Goal: Task Accomplishment & Management: Complete application form

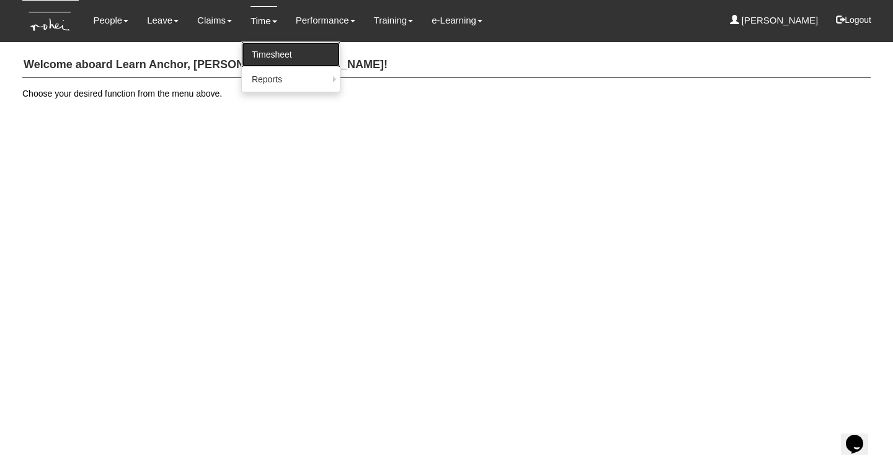
click at [260, 55] on link "Timesheet" at bounding box center [291, 54] width 98 height 25
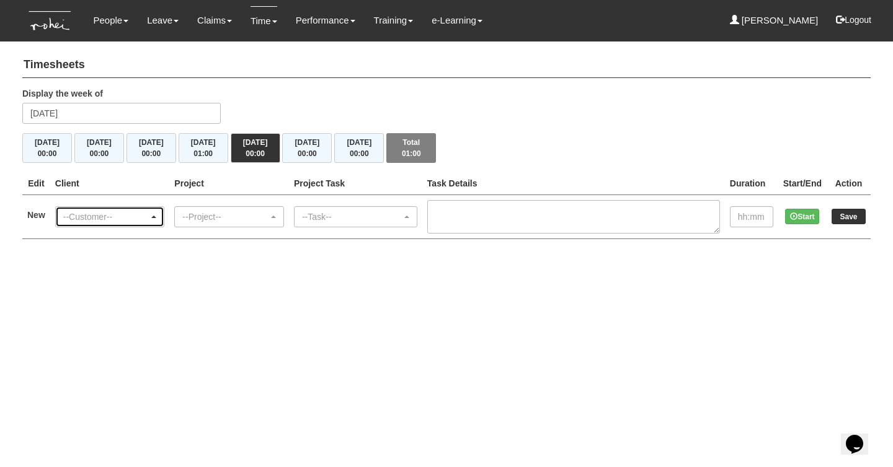
click at [97, 218] on div "--Customer--" at bounding box center [106, 217] width 86 height 12
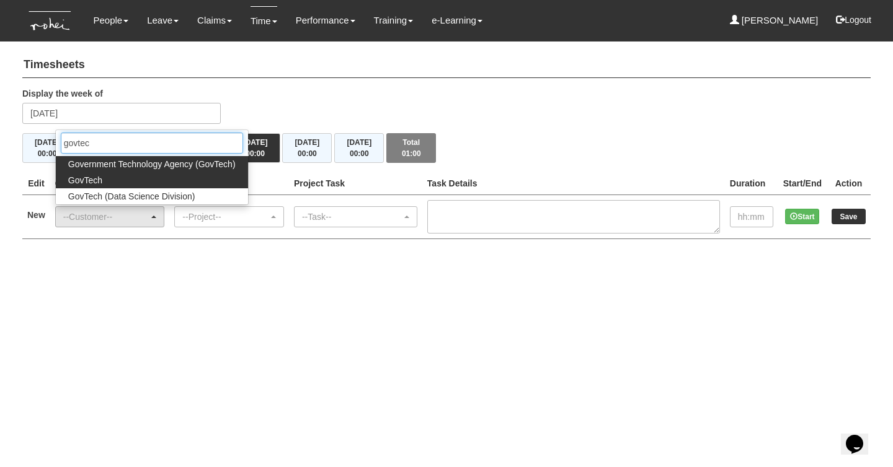
type input "govtec"
click at [112, 177] on link "GovTech" at bounding box center [152, 180] width 192 height 16
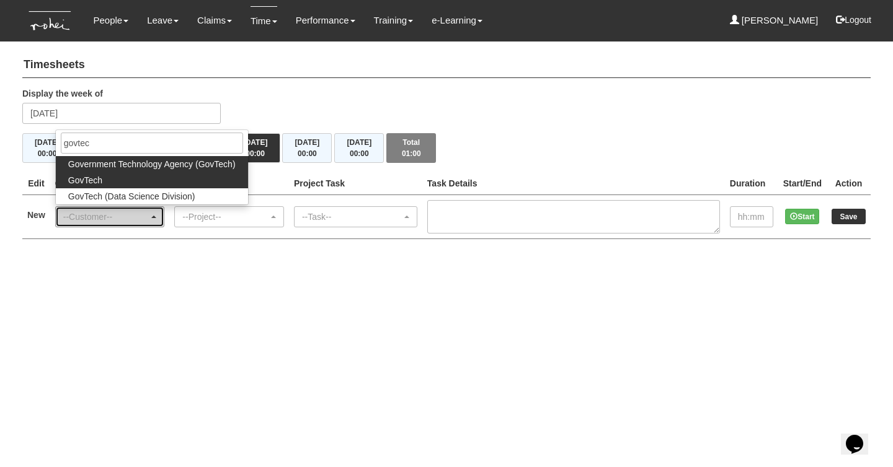
select select "427"
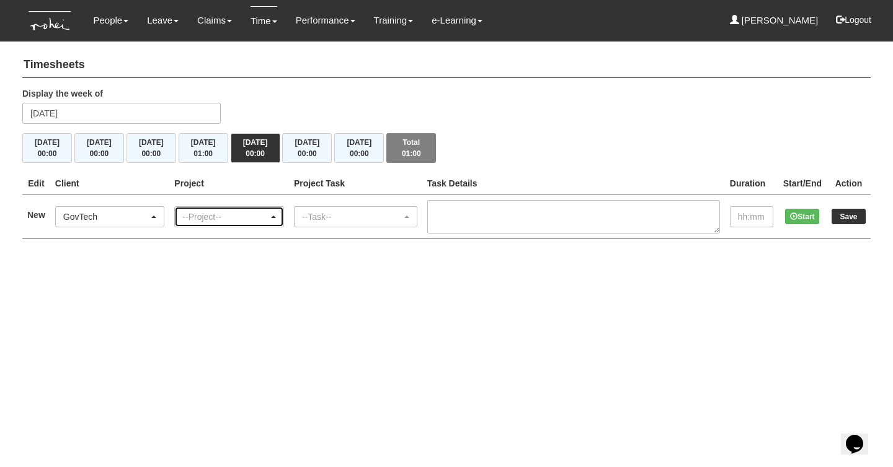
click at [194, 217] on div "--Project--" at bounding box center [225, 217] width 86 height 12
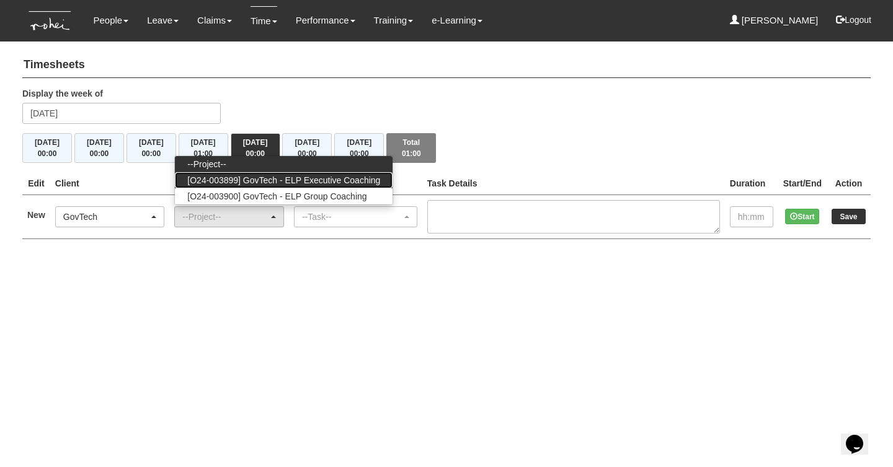
click at [315, 179] on span "[O24-003899] GovTech - ELP Executive Coaching" at bounding box center [283, 180] width 193 height 12
select select "2540"
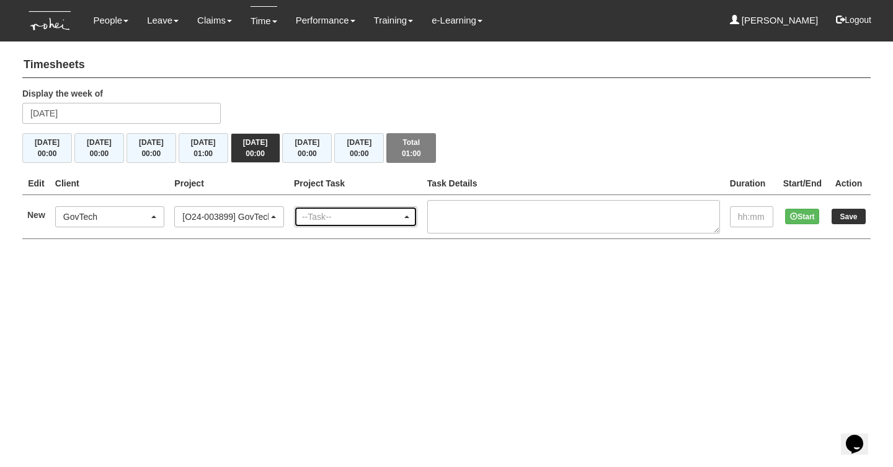
click at [345, 214] on div "--Task--" at bounding box center [352, 217] width 100 height 12
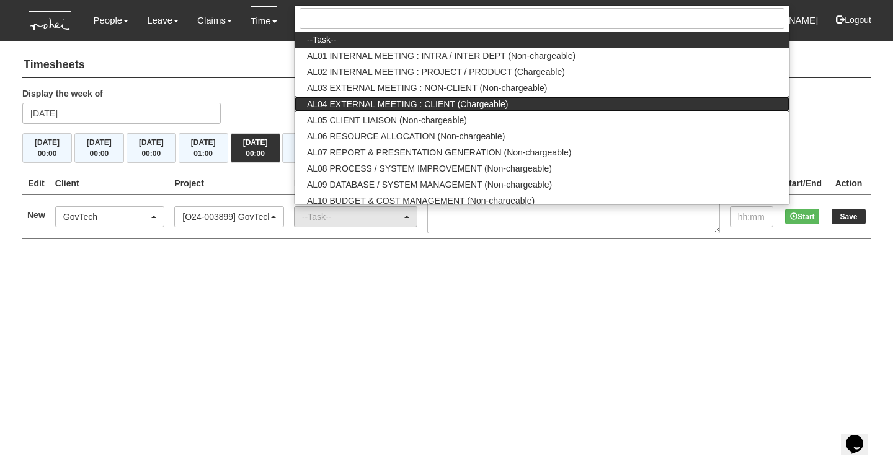
click at [543, 106] on link "AL04 EXTERNAL MEETING : CLIENT (Chargeable)" at bounding box center [541, 104] width 495 height 16
select select "43"
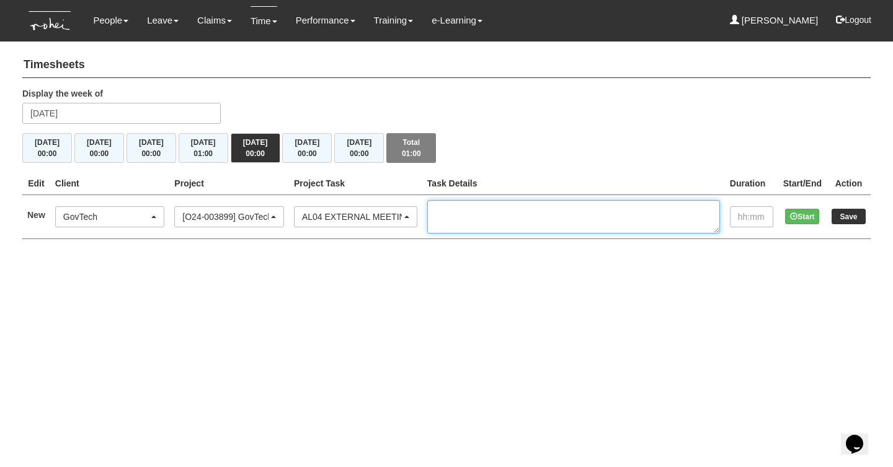
click at [513, 216] on textarea at bounding box center [573, 216] width 293 height 33
type textarea "EC 1/2 Cohort 14 - [PERSON_NAME]"
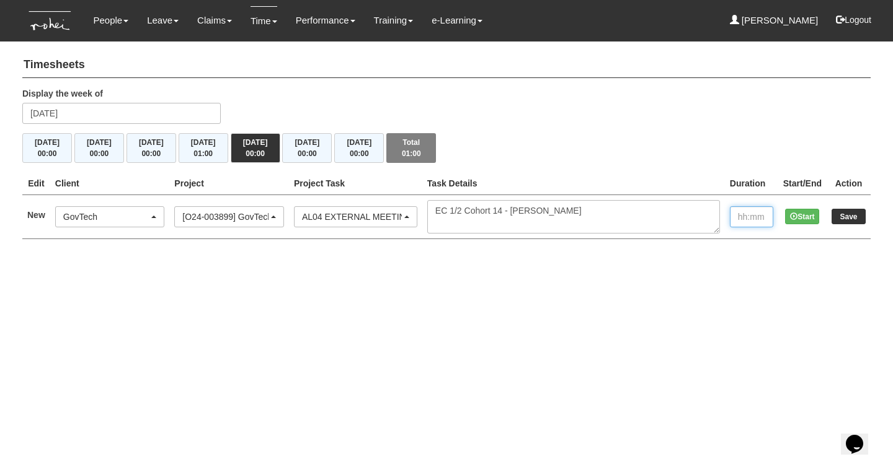
click at [730, 214] on input "text" at bounding box center [751, 216] width 43 height 21
type input "1:00"
click at [853, 216] on input "Save" at bounding box center [848, 216] width 34 height 15
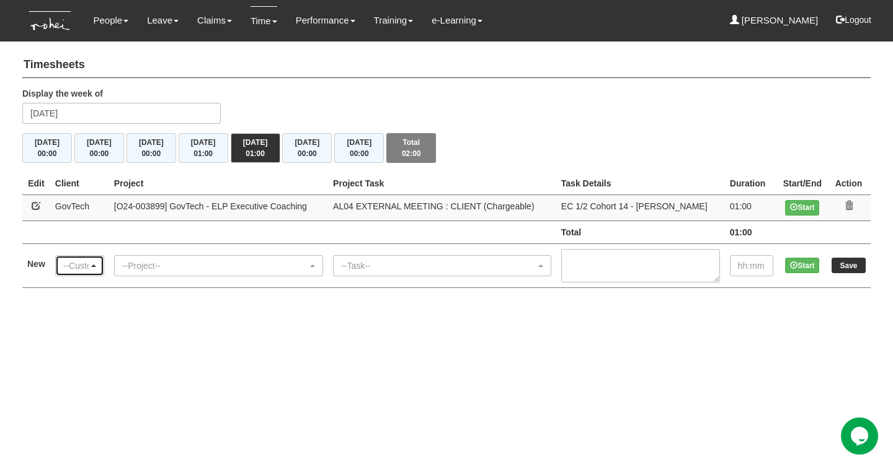
click at [84, 267] on div "--Customer--" at bounding box center [75, 266] width 25 height 12
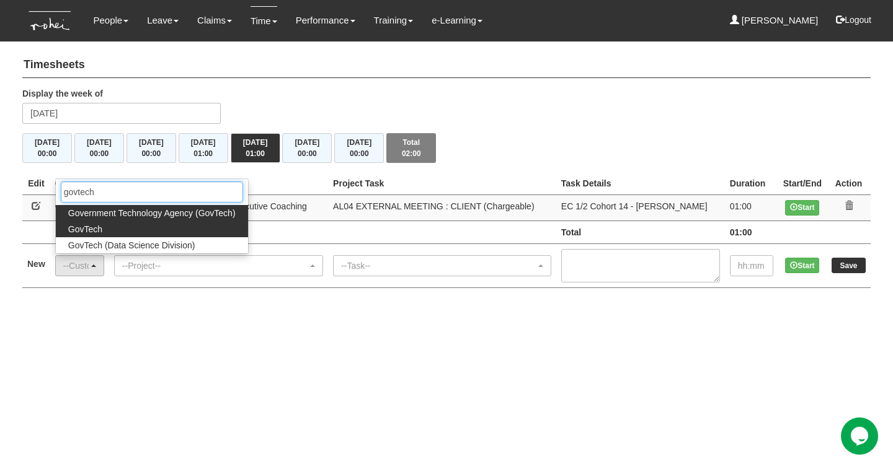
type input "govtech"
click at [104, 223] on link "GovTech" at bounding box center [152, 229] width 192 height 16
select select "427"
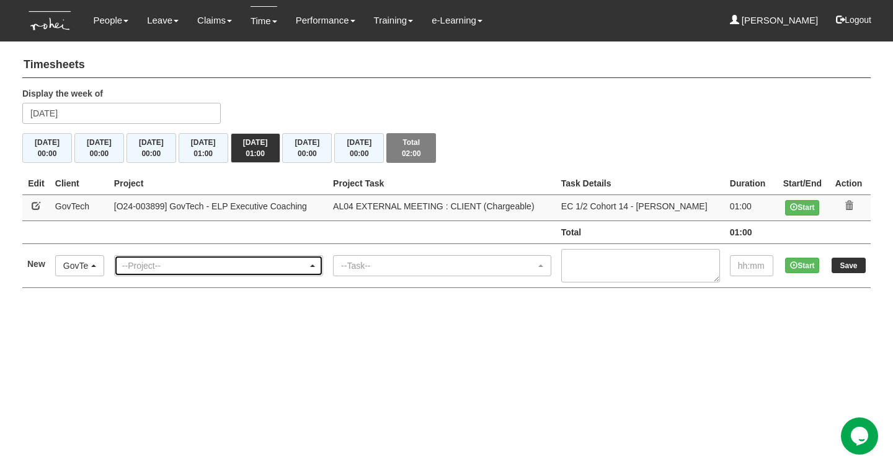
click at [164, 268] on div "--Project--" at bounding box center [214, 266] width 185 height 12
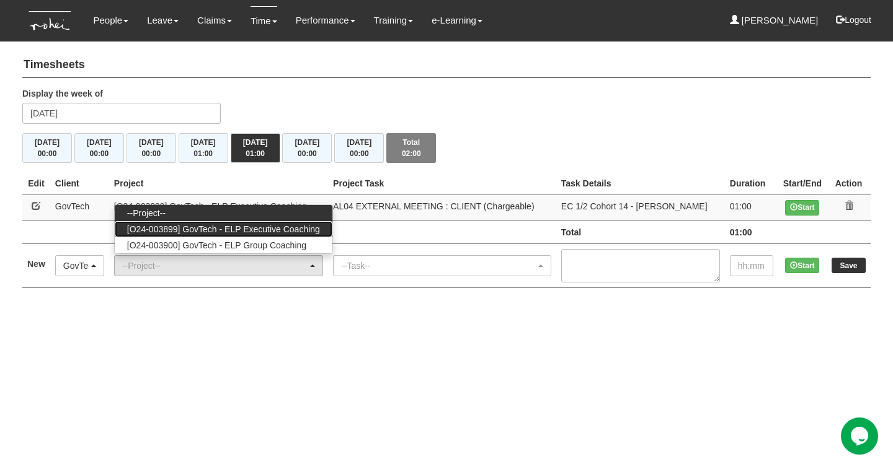
click at [272, 223] on span "[O24-003899] GovTech - ELP Executive Coaching" at bounding box center [223, 229] width 193 height 12
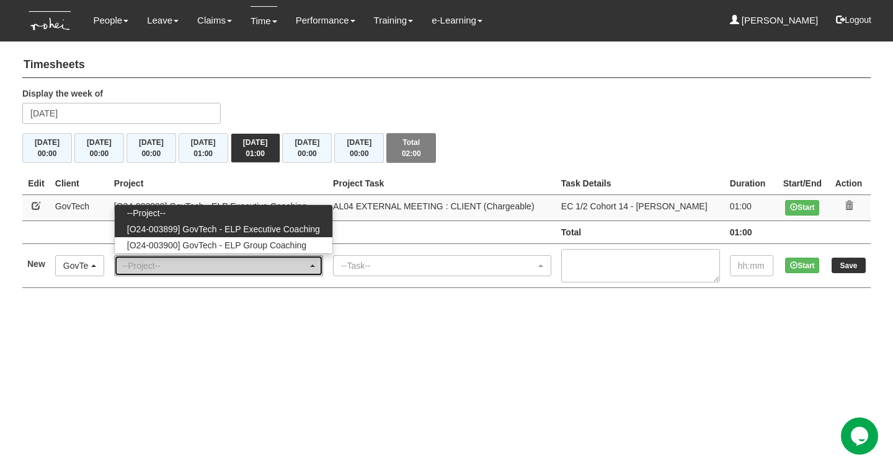
select select "2540"
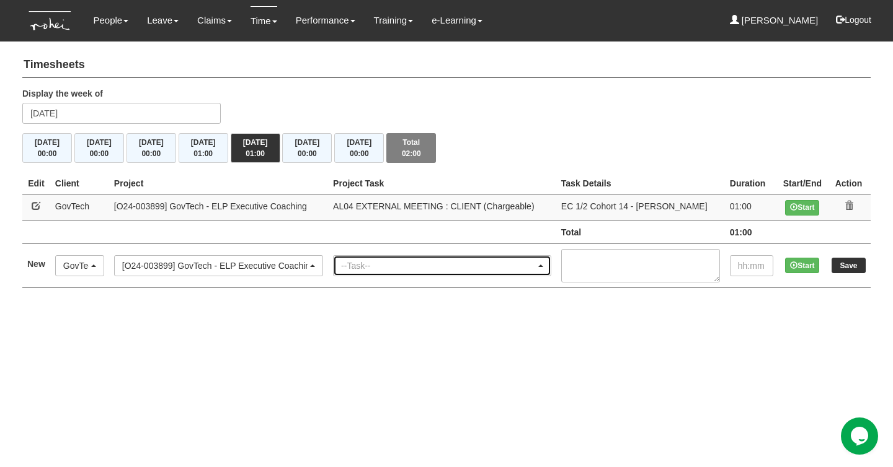
click at [373, 265] on div "--Task--" at bounding box center [438, 266] width 195 height 12
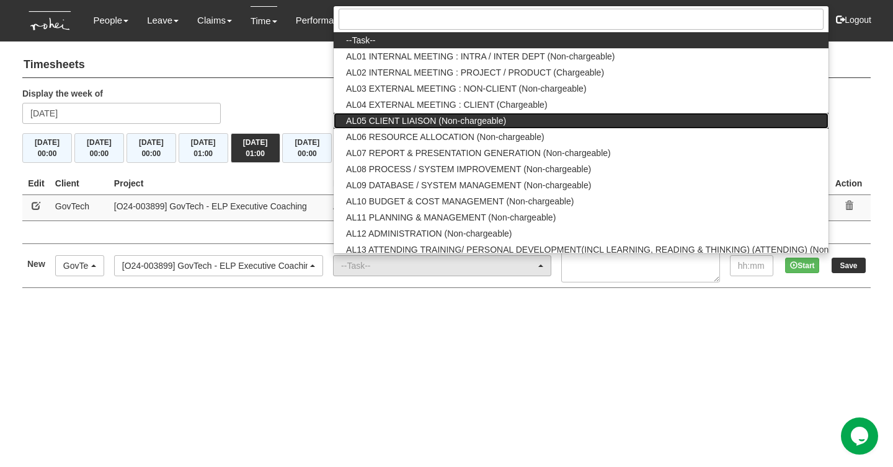
click at [517, 122] on link "AL05 CLIENT LIAISON (Non-chargeable)" at bounding box center [581, 121] width 495 height 16
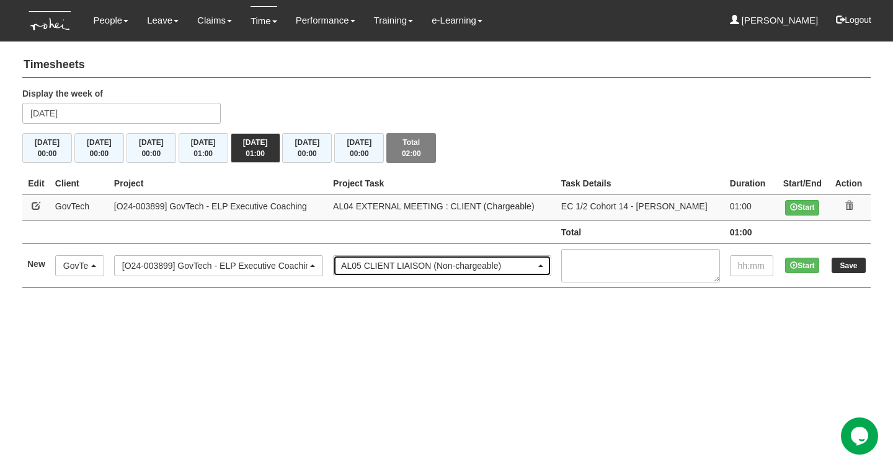
click at [436, 265] on div "AL05 CLIENT LIAISON (Non-chargeable)" at bounding box center [438, 266] width 195 height 12
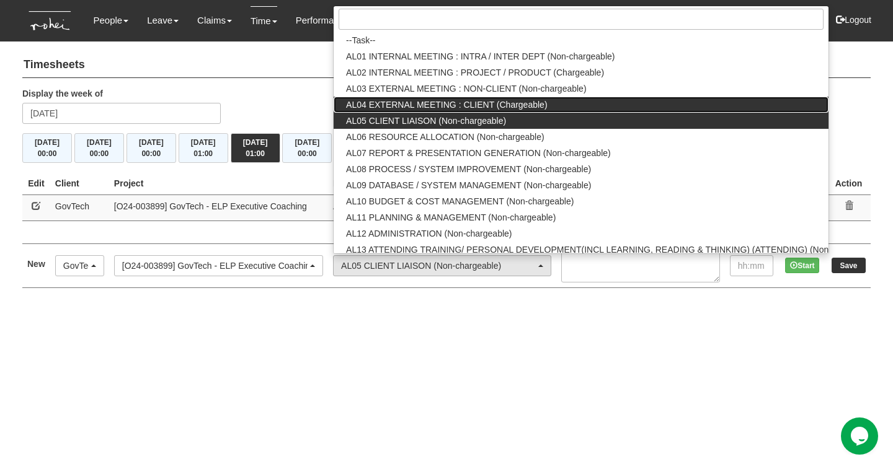
click at [526, 99] on span "AL04 EXTERNAL MEETING : CLIENT (Chargeable)" at bounding box center [446, 105] width 201 height 12
select select "43"
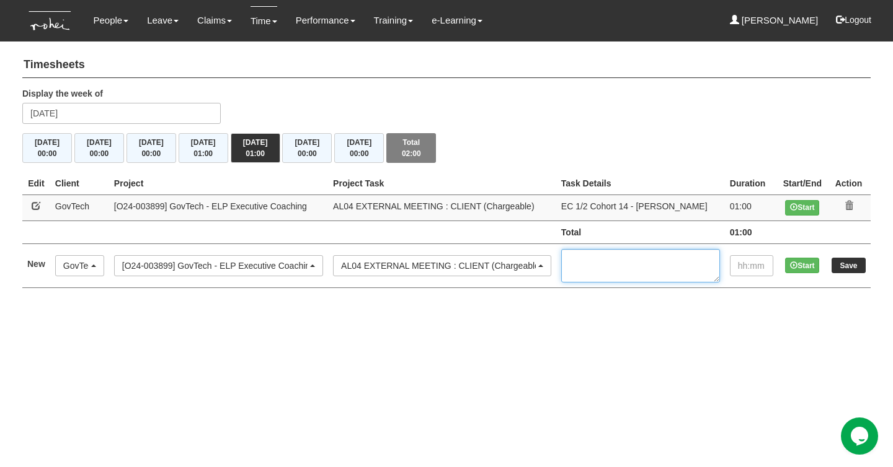
click at [593, 259] on textarea at bounding box center [640, 265] width 159 height 33
type textarea "EC 2/2 Cohort 9 - Tan Boon Yau"
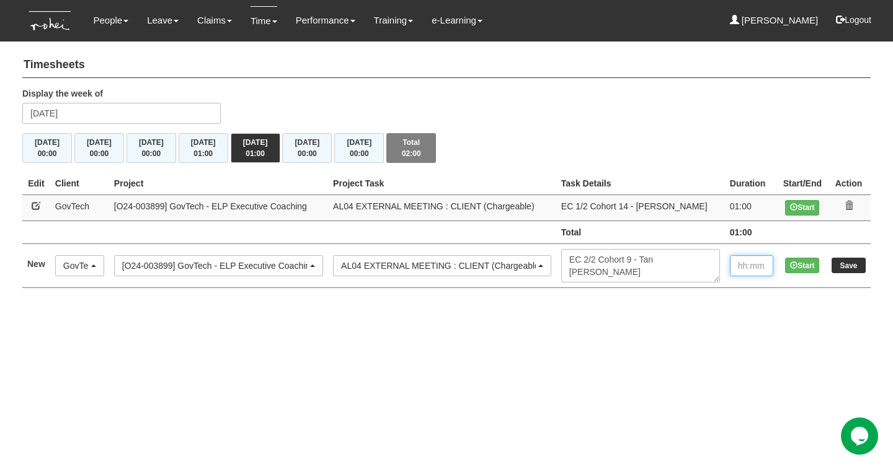
click at [737, 257] on input "text" at bounding box center [751, 265] width 43 height 21
type input "1:00"
click at [852, 265] on input "Save" at bounding box center [848, 265] width 34 height 15
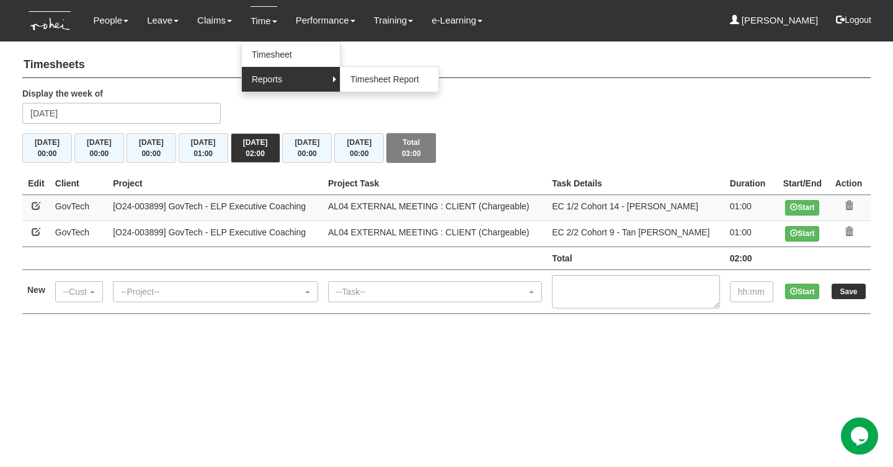
click at [268, 81] on link "Reports" at bounding box center [291, 79] width 98 height 25
click at [363, 78] on link "Timesheet Report" at bounding box center [389, 79] width 98 height 25
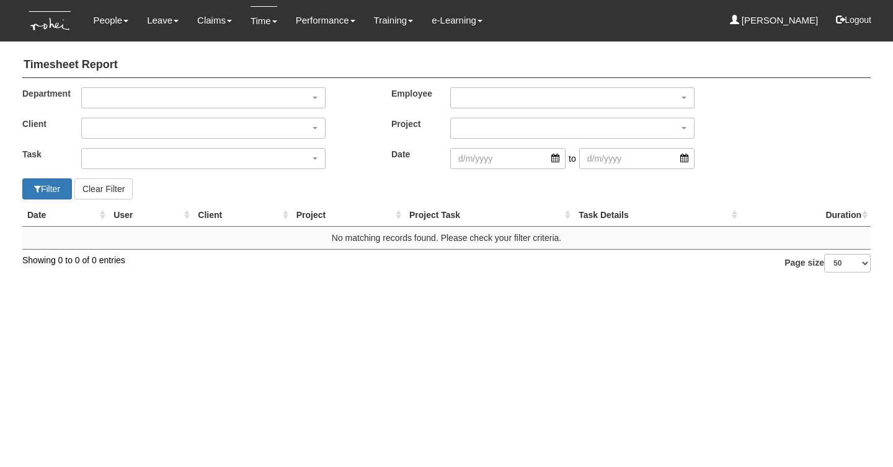
select select "50"
click at [479, 98] on div "button" at bounding box center [572, 98] width 243 height 20
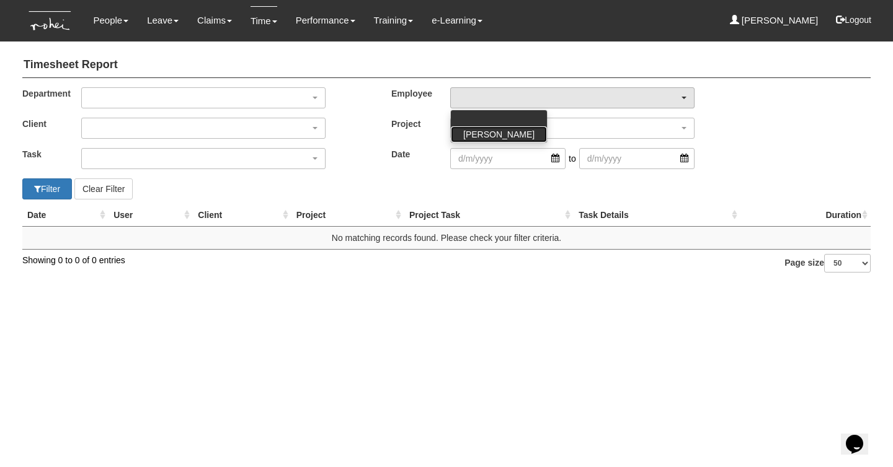
click at [482, 131] on span "[PERSON_NAME]" at bounding box center [498, 134] width 71 height 12
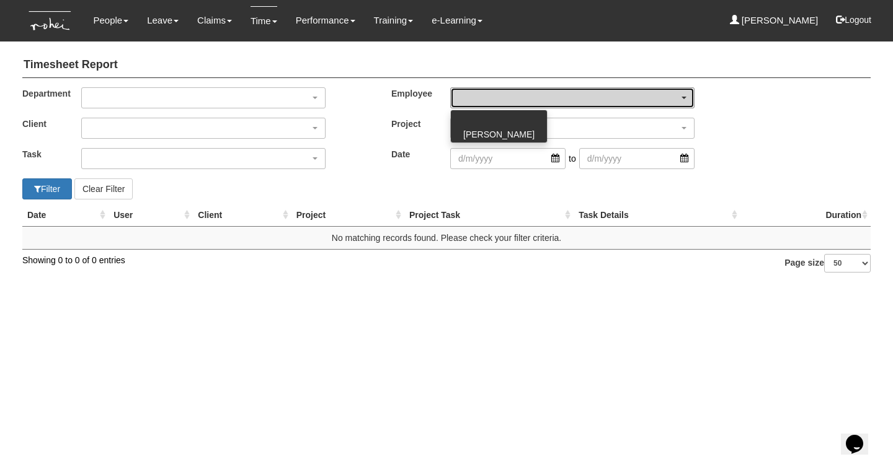
select select "a7f0dbea-ae7b-40c2-8f8f-fa67f6692632"
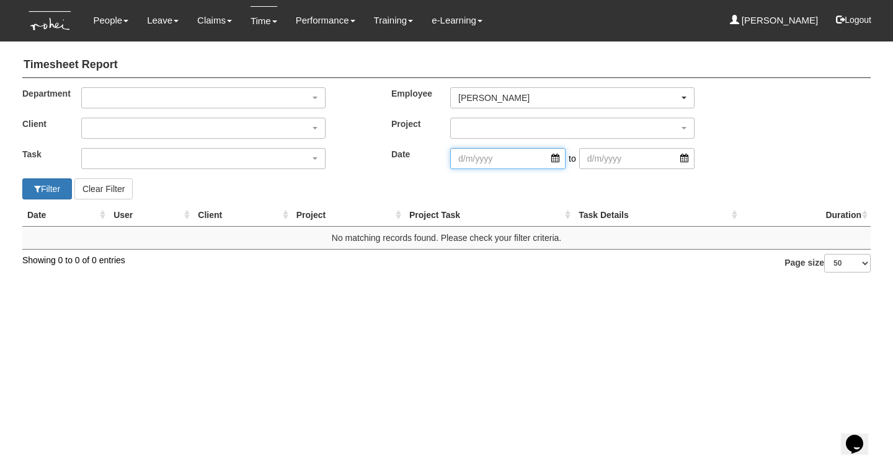
click at [484, 163] on input "search" at bounding box center [507, 158] width 115 height 21
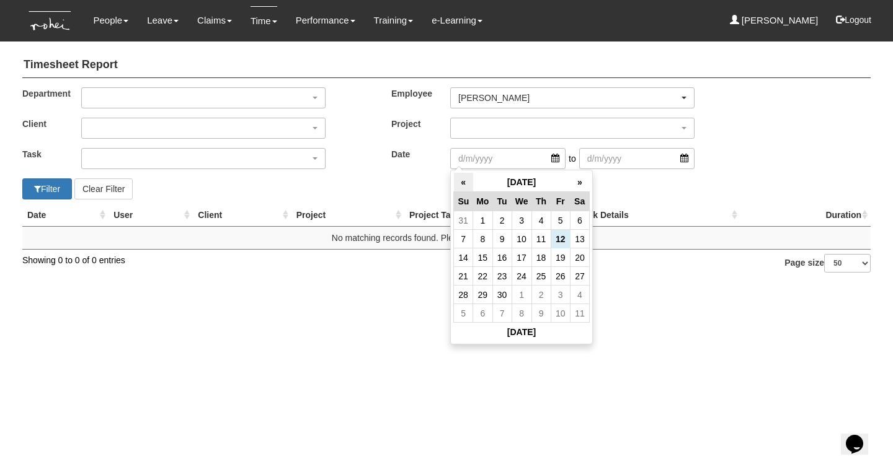
click at [464, 179] on th "«" at bounding box center [463, 182] width 19 height 19
click at [579, 256] on td "16" at bounding box center [579, 258] width 19 height 19
type input "[DATE]"
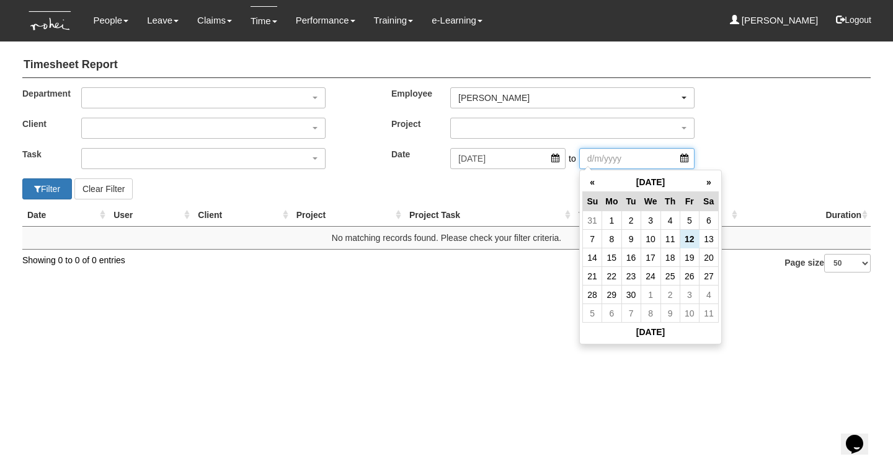
click at [605, 160] on input "search" at bounding box center [636, 158] width 115 height 21
click at [610, 258] on td "15" at bounding box center [611, 258] width 19 height 19
type input "[DATE]"
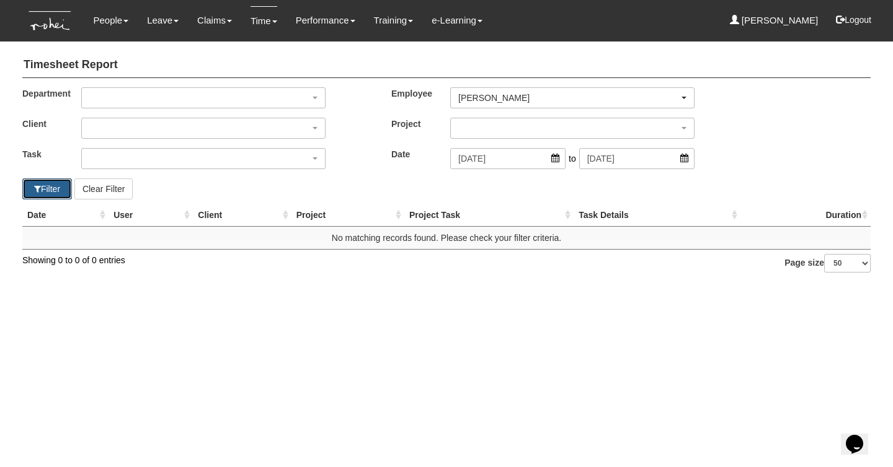
click at [43, 182] on button "Filter" at bounding box center [47, 189] width 50 height 21
select select "50"
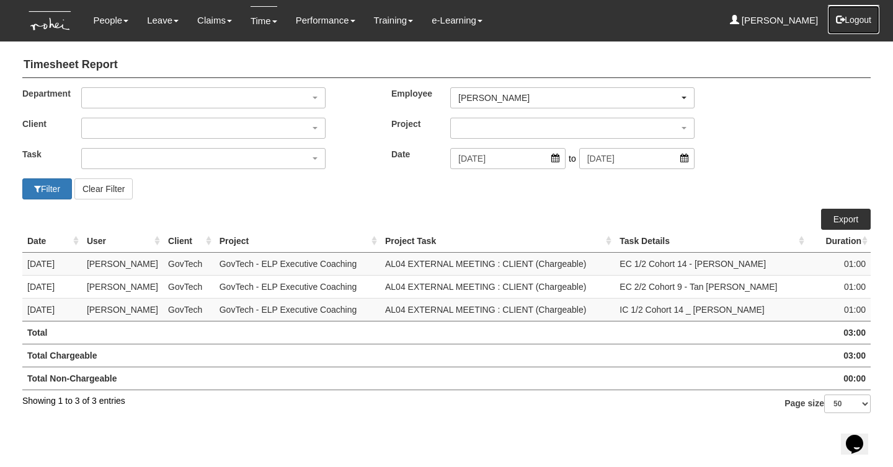
click at [857, 29] on button "Logout" at bounding box center [853, 20] width 53 height 30
